Goal: Task Accomplishment & Management: Manage account settings

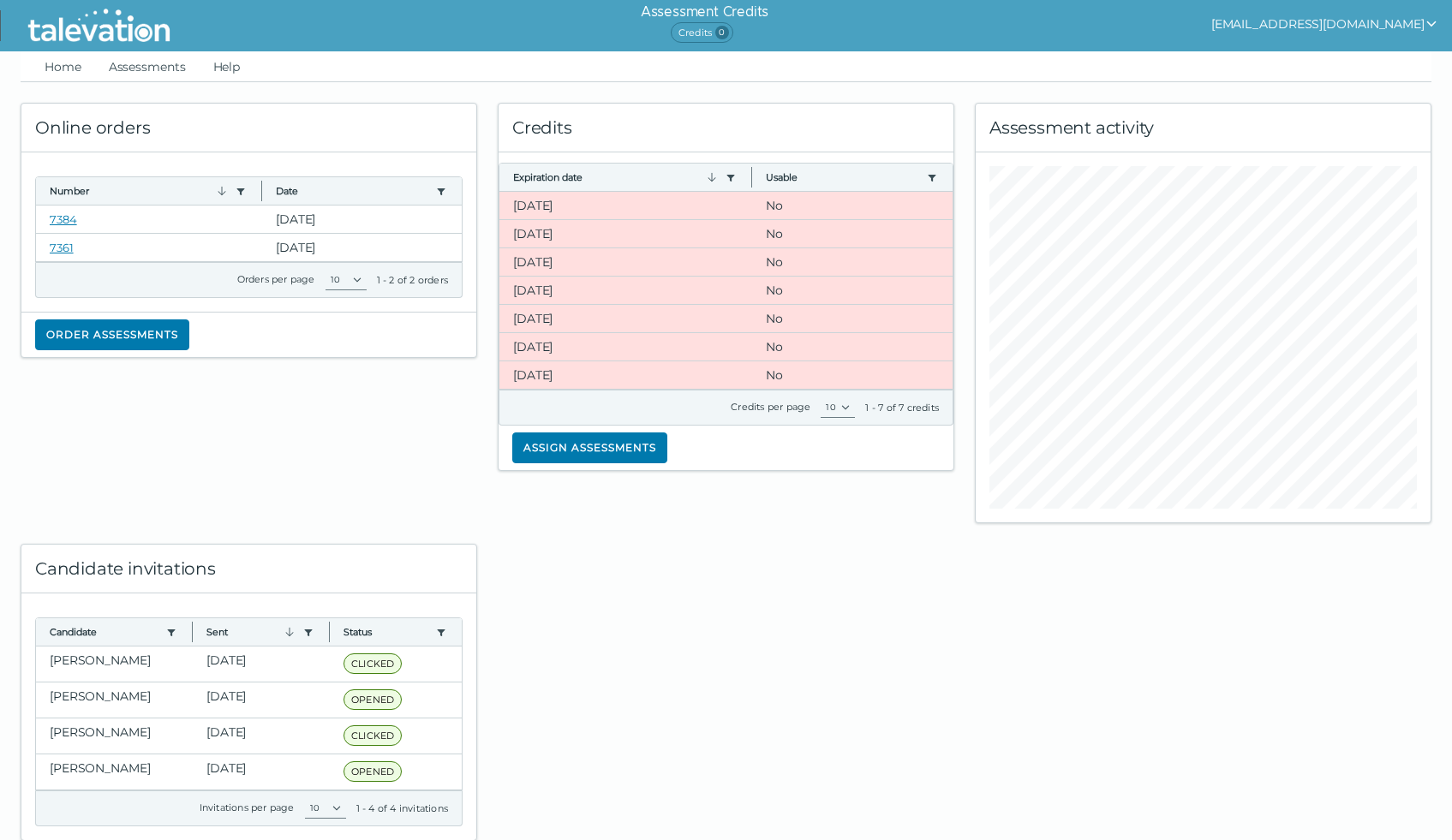
scroll to position [42, 0]
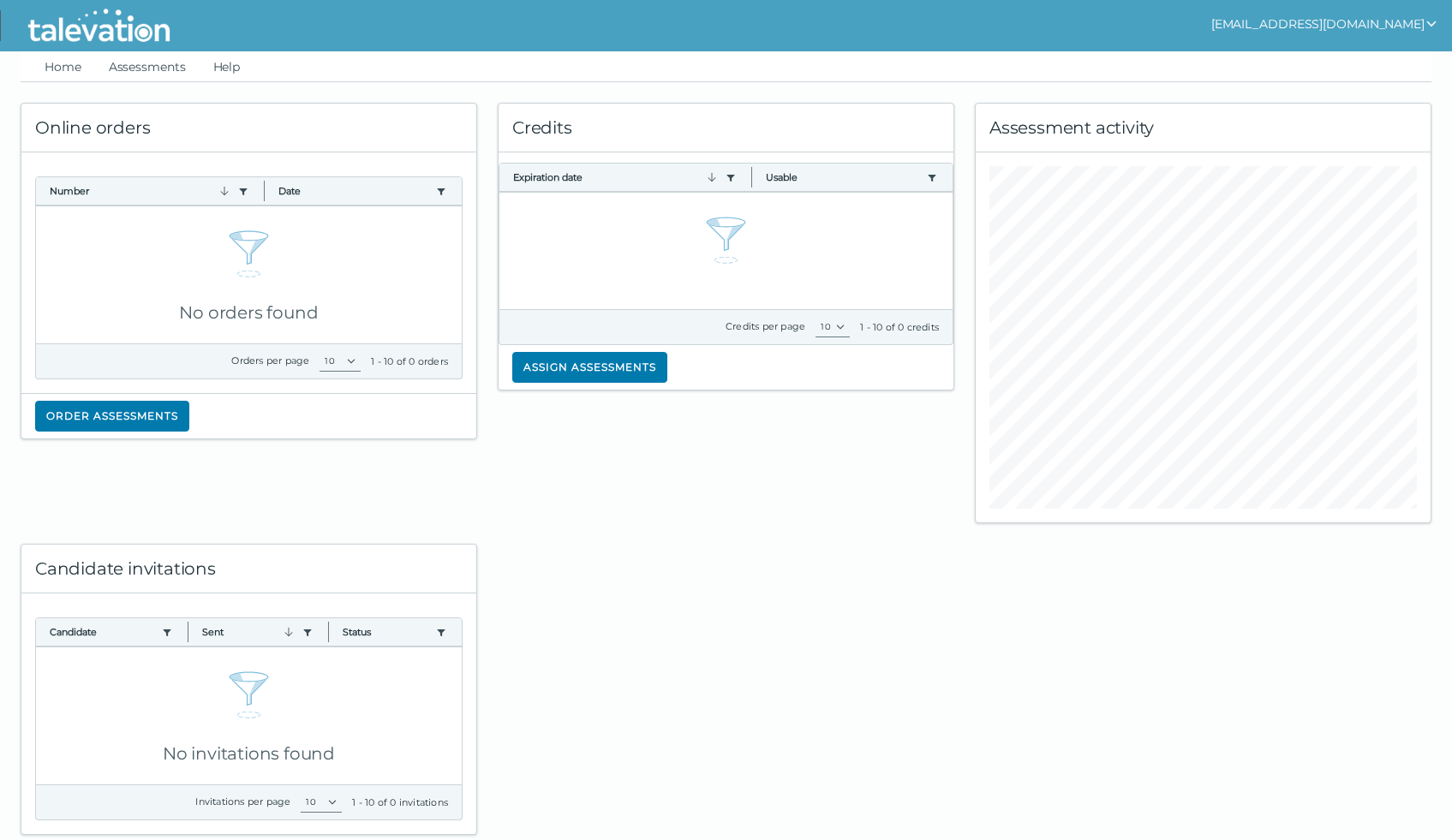
scroll to position [5, 0]
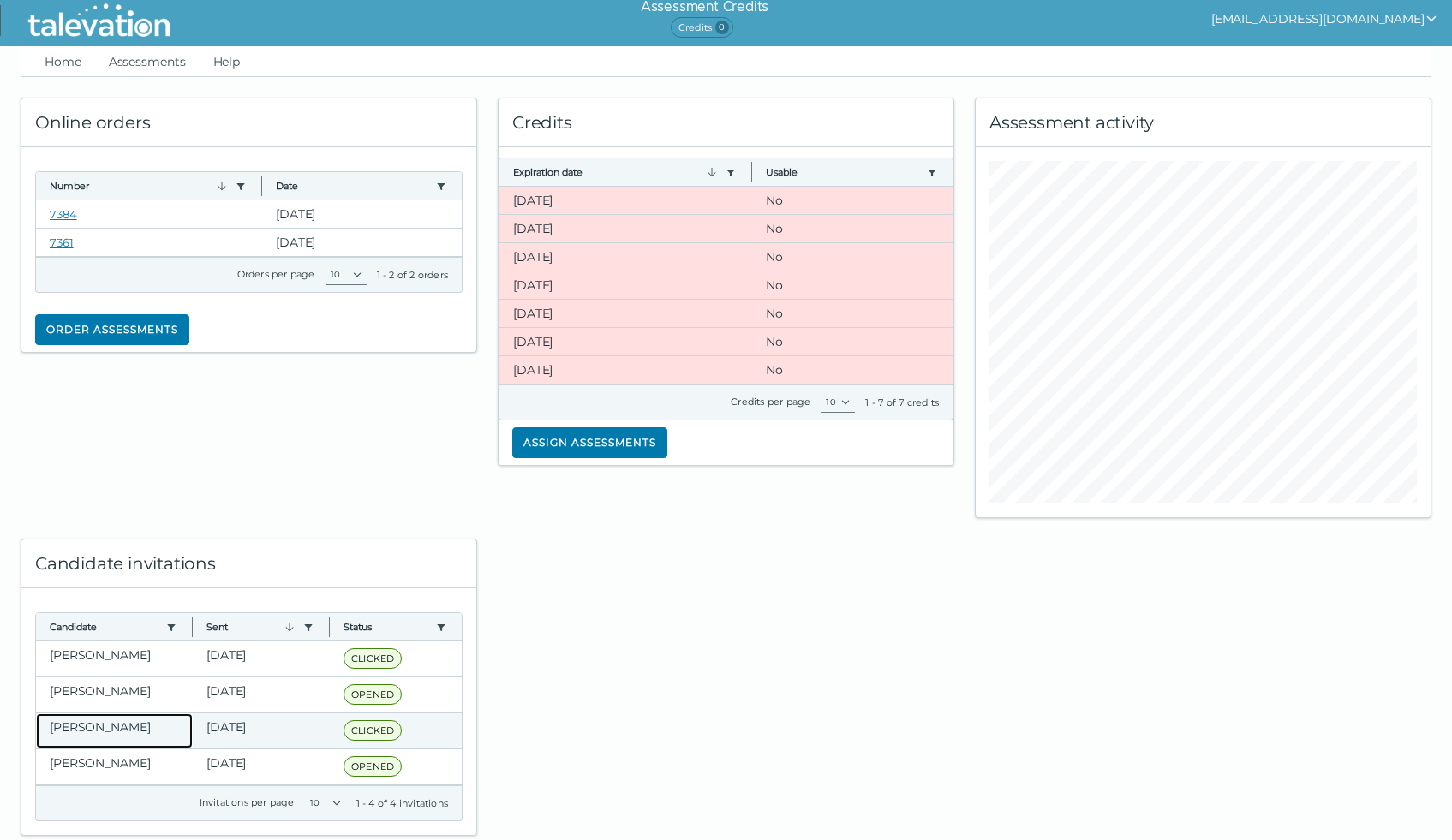
click at [97, 726] on clr-dg-cell "[PERSON_NAME]" at bounding box center [114, 731] width 157 height 35
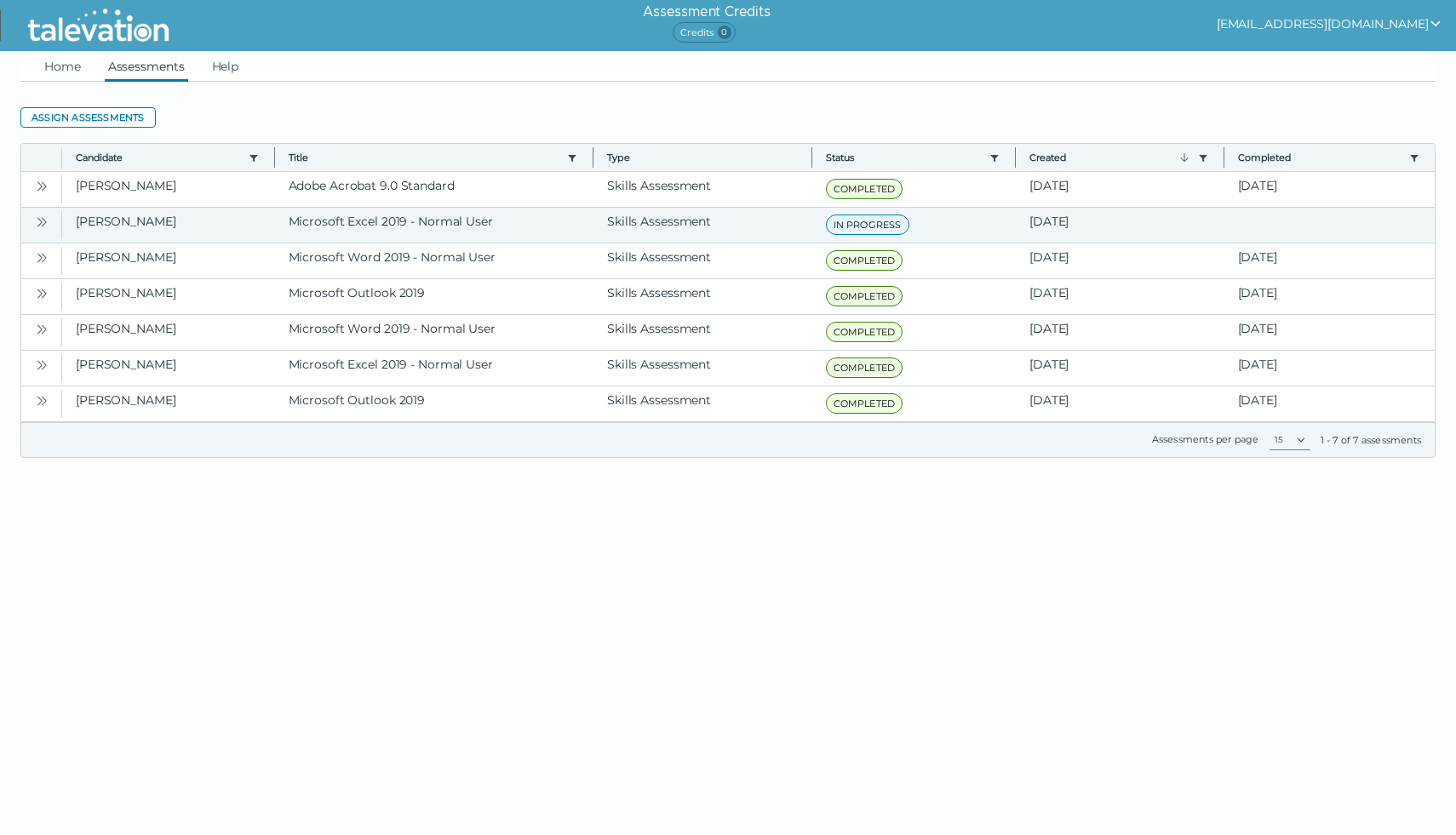
click at [44, 221] on icon "Open" at bounding box center [42, 222] width 14 height 14
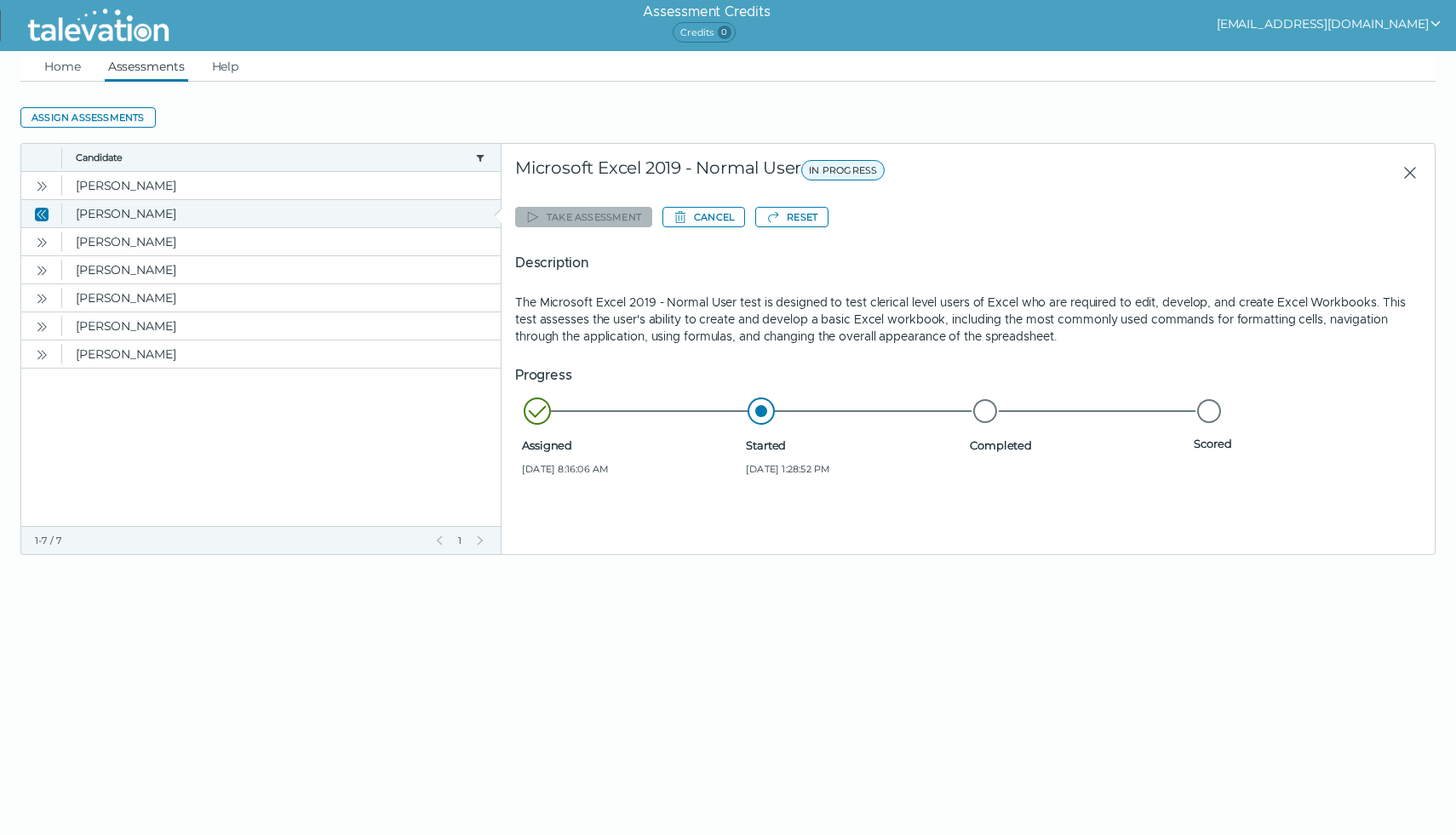
click at [44, 221] on button "Close" at bounding box center [42, 214] width 21 height 21
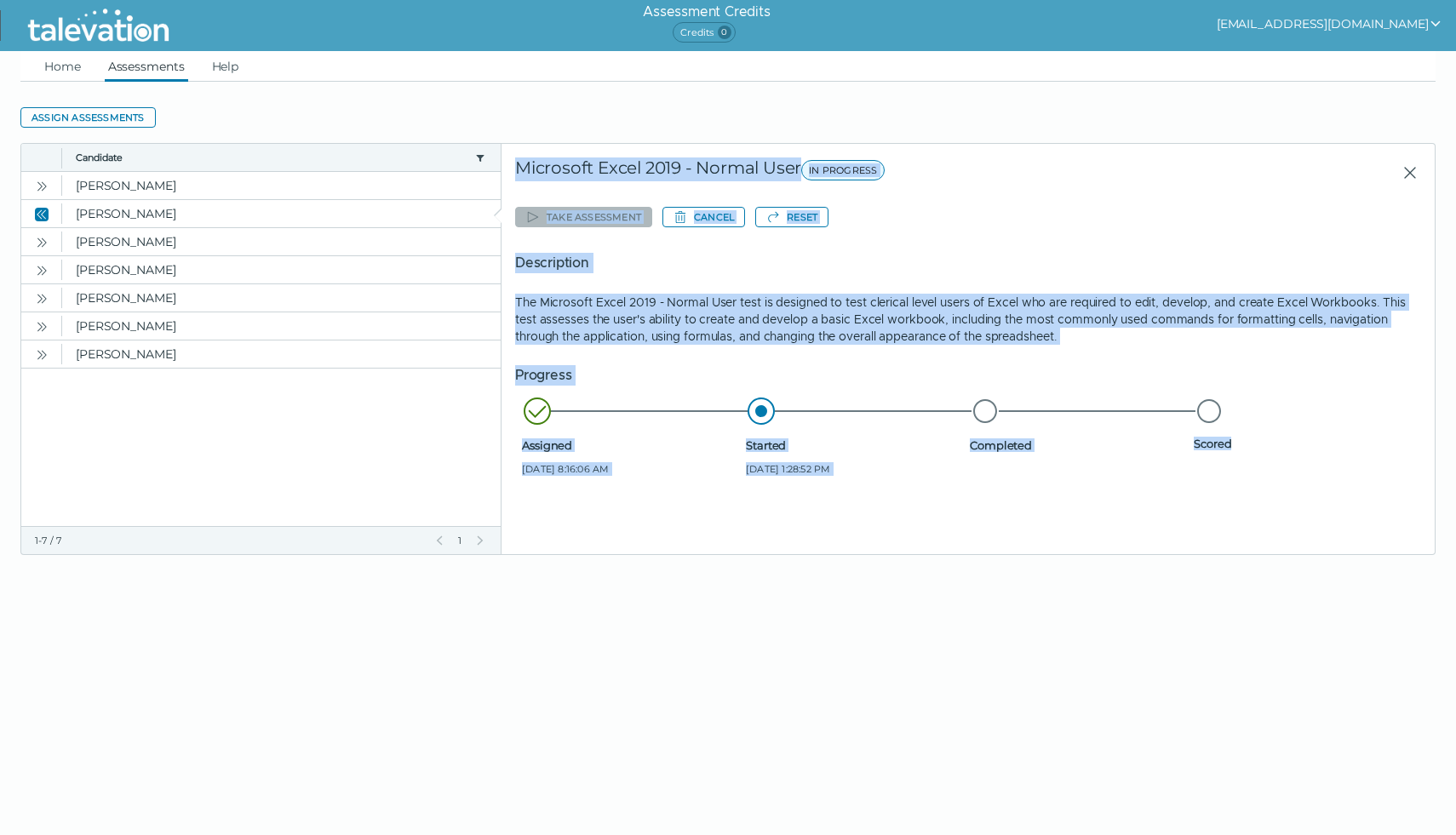
drag, startPoint x: 518, startPoint y: 168, endPoint x: 1289, endPoint y: 454, distance: 822.3
click at [1289, 453] on div "Start of row details Microsoft Excel 2019 - Normal User IN PROGRESS Take assess…" at bounding box center [969, 349] width 934 height 410
copy div "Microsoft Excel 2019 - Normal User IN PROGRESS Take assessment Cancel Reset Des…"
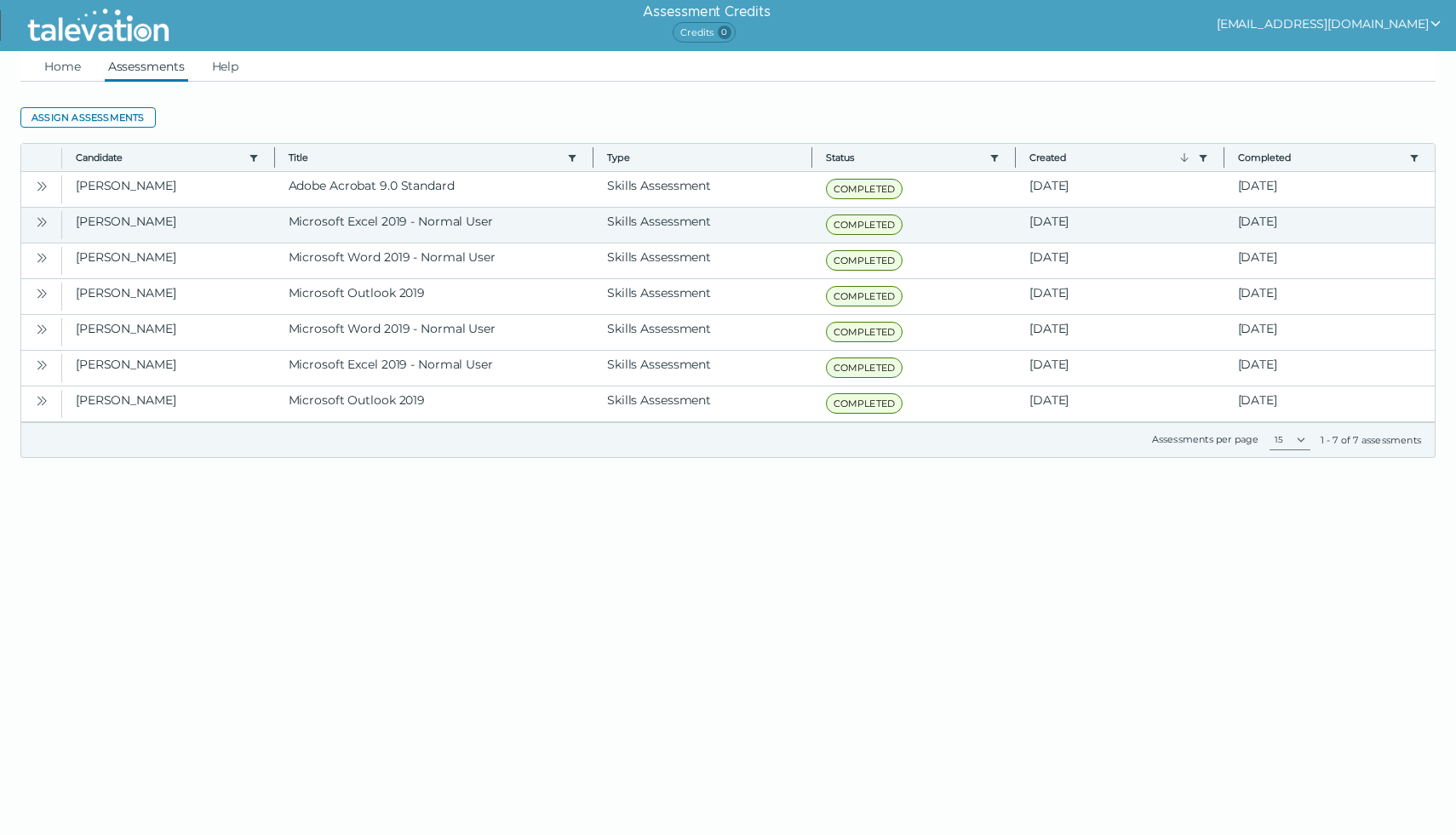
click at [44, 219] on icon "Open" at bounding box center [42, 222] width 14 height 14
click at [44, 222] on icon "Open" at bounding box center [42, 222] width 14 height 14
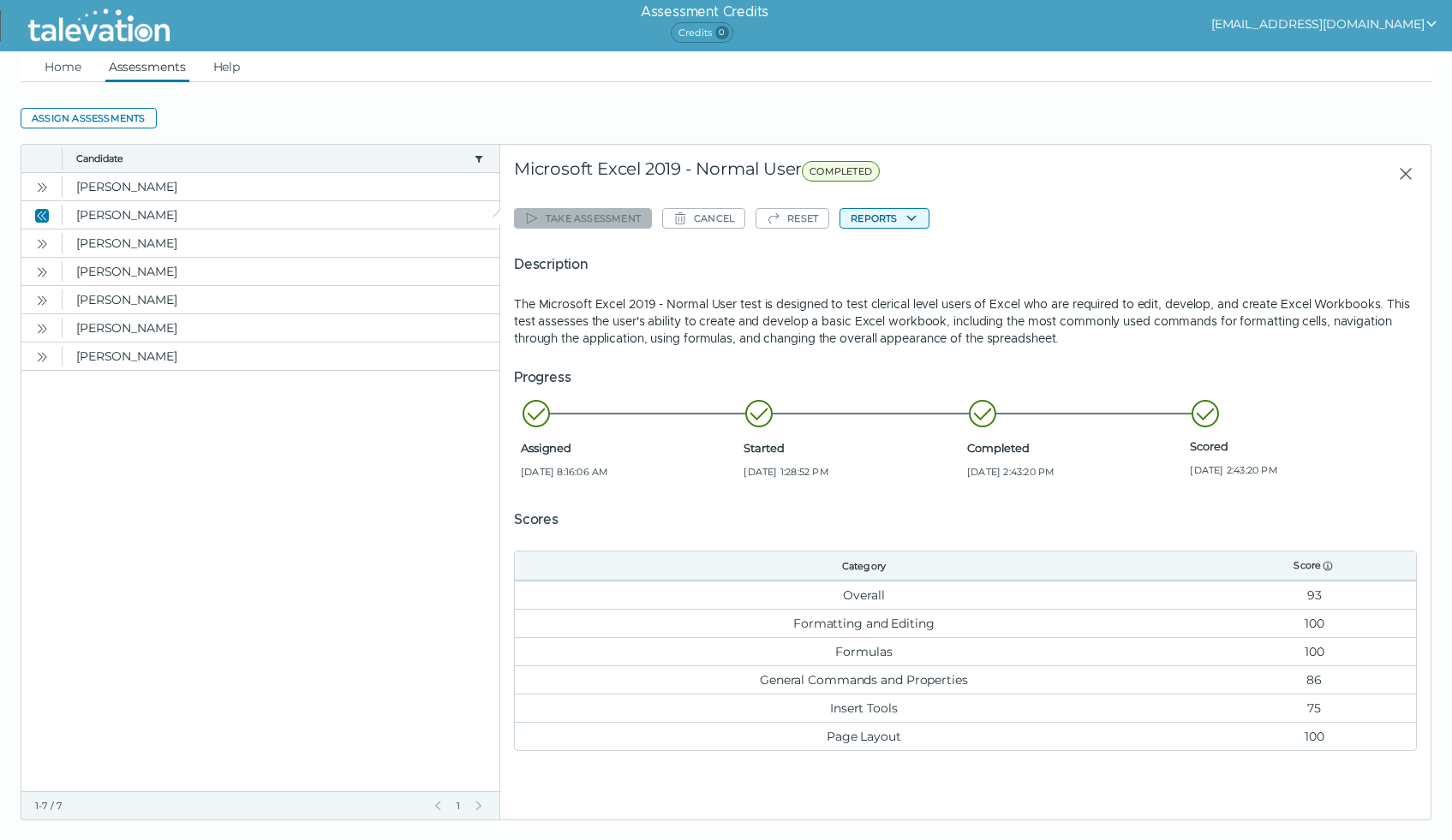
click at [913, 218] on icon "button" at bounding box center [912, 218] width 14 height 14
click at [910, 251] on button "Microsoft Excel 2019 - Normal User" at bounding box center [948, 252] width 215 height 21
